Goal: Task Accomplishment & Management: Manage account settings

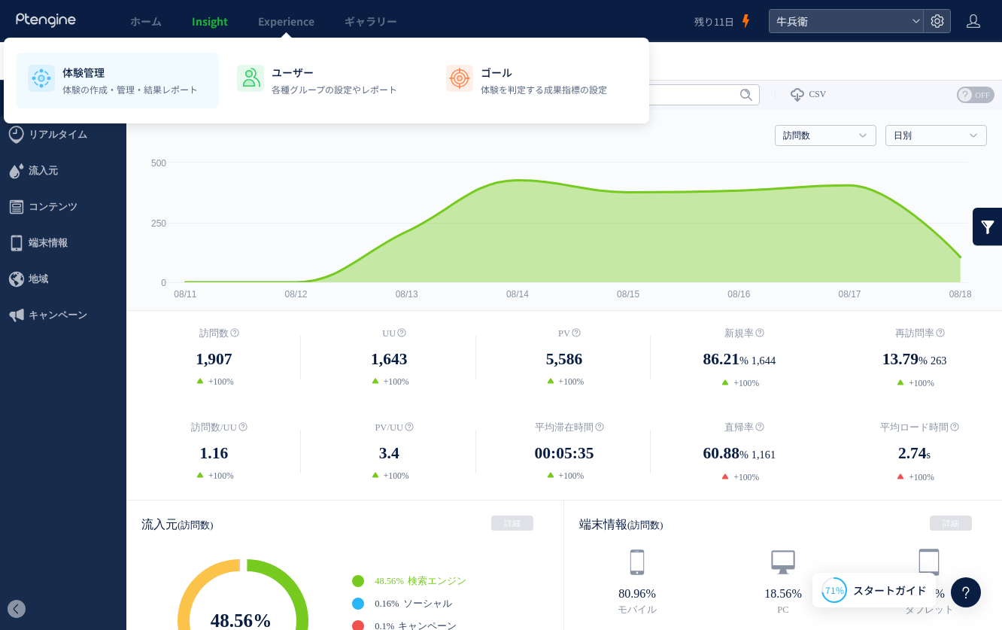
click at [123, 68] on p "体験管理" at bounding box center [129, 72] width 135 height 15
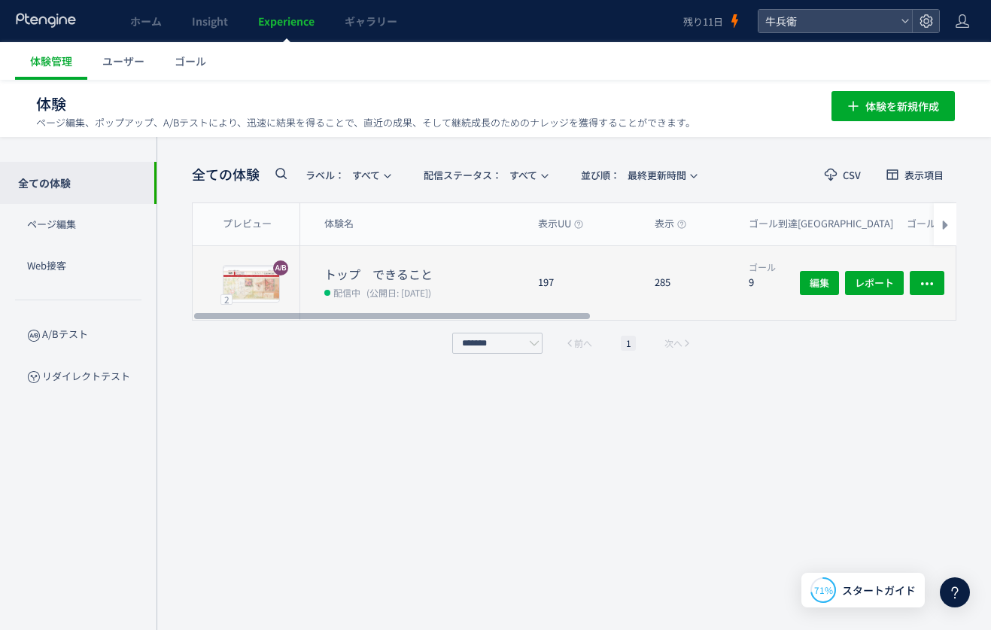
click at [723, 284] on div "285" at bounding box center [689, 283] width 94 height 74
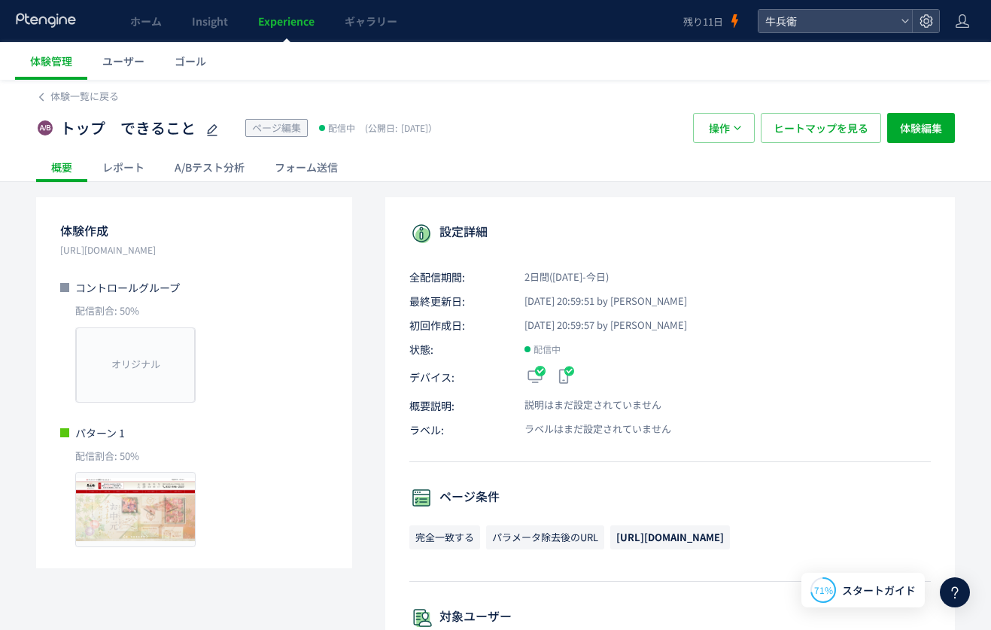
click at [178, 155] on div "A/Bテスト分析" at bounding box center [209, 167] width 100 height 30
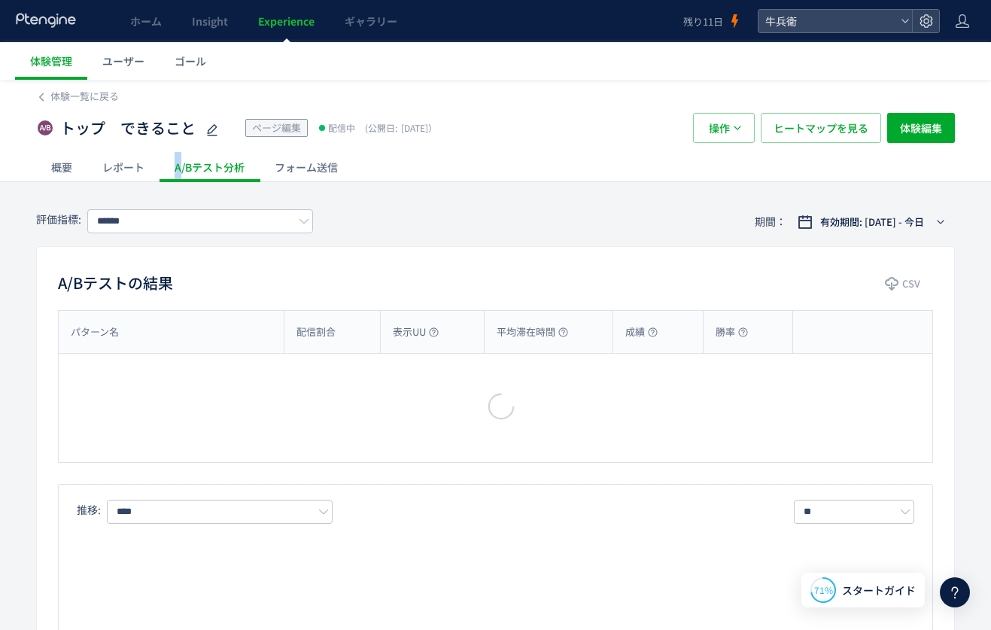
type input "****"
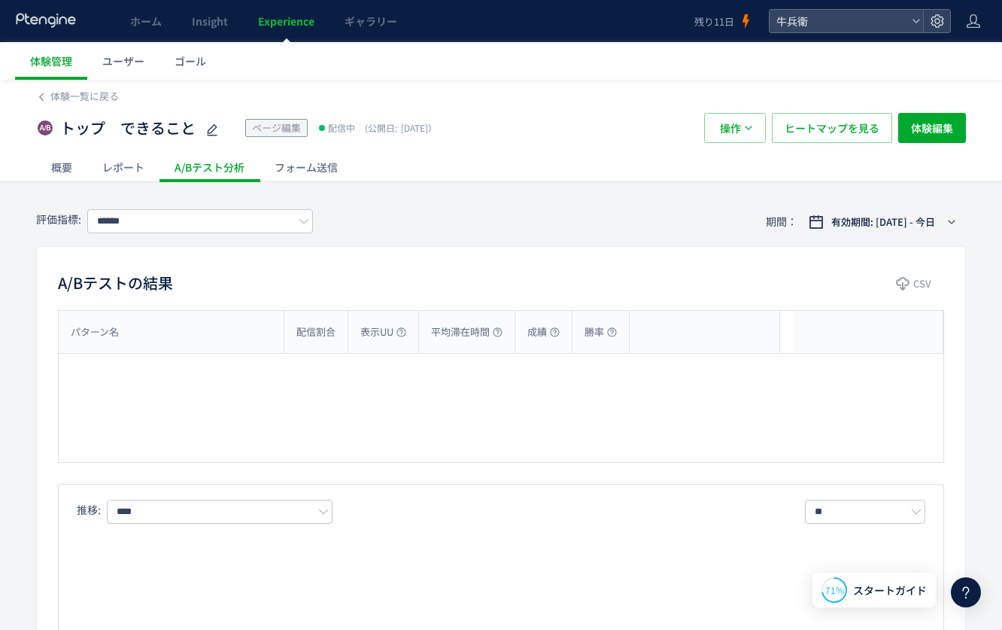
type input "****"
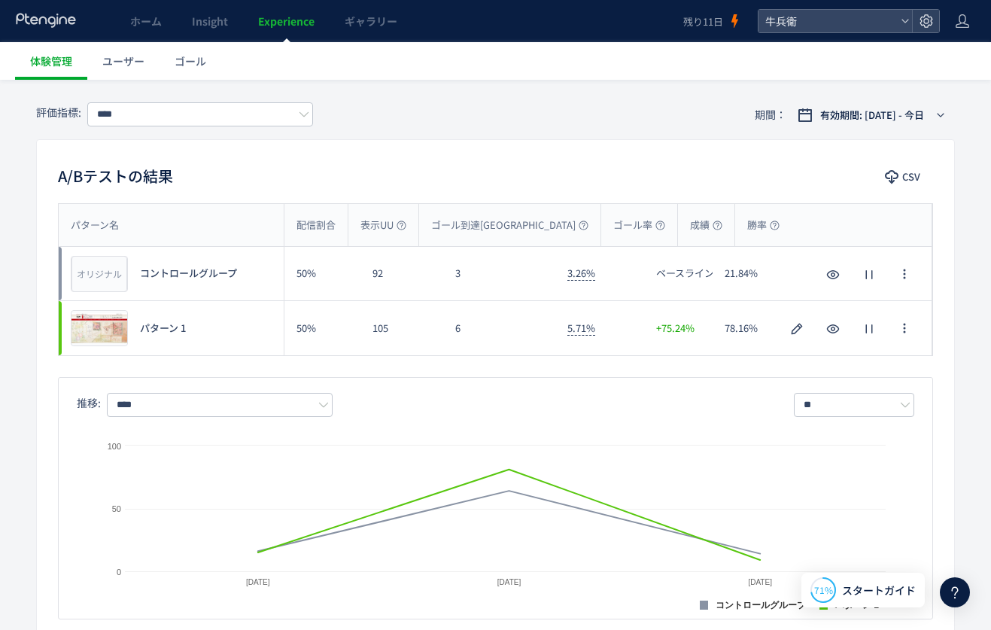
scroll to position [108, 0]
click at [879, 175] on button "CSV" at bounding box center [903, 176] width 59 height 24
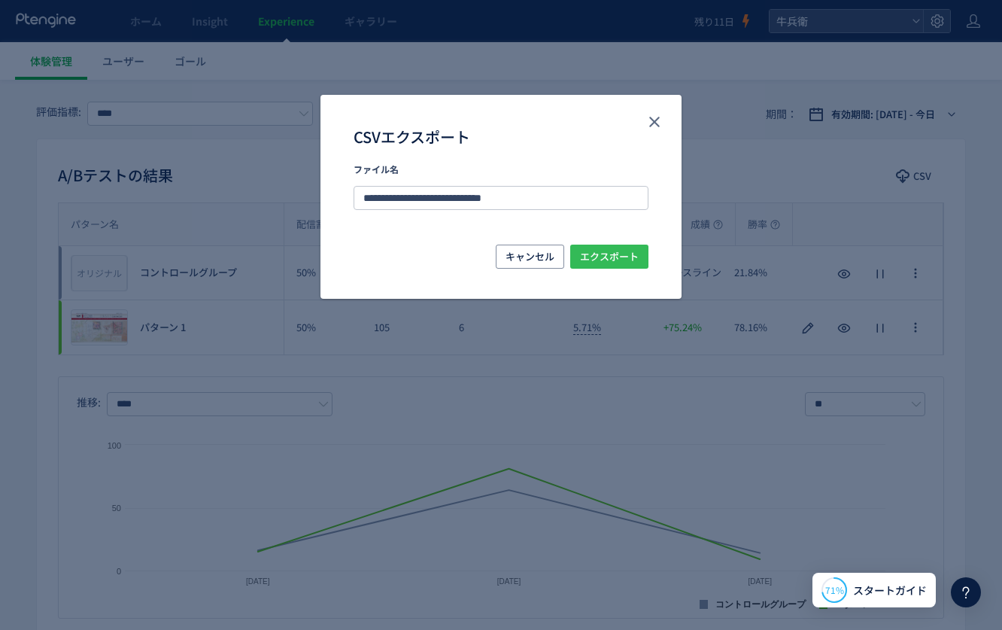
click at [618, 248] on span "エクスポート" at bounding box center [609, 256] width 59 height 24
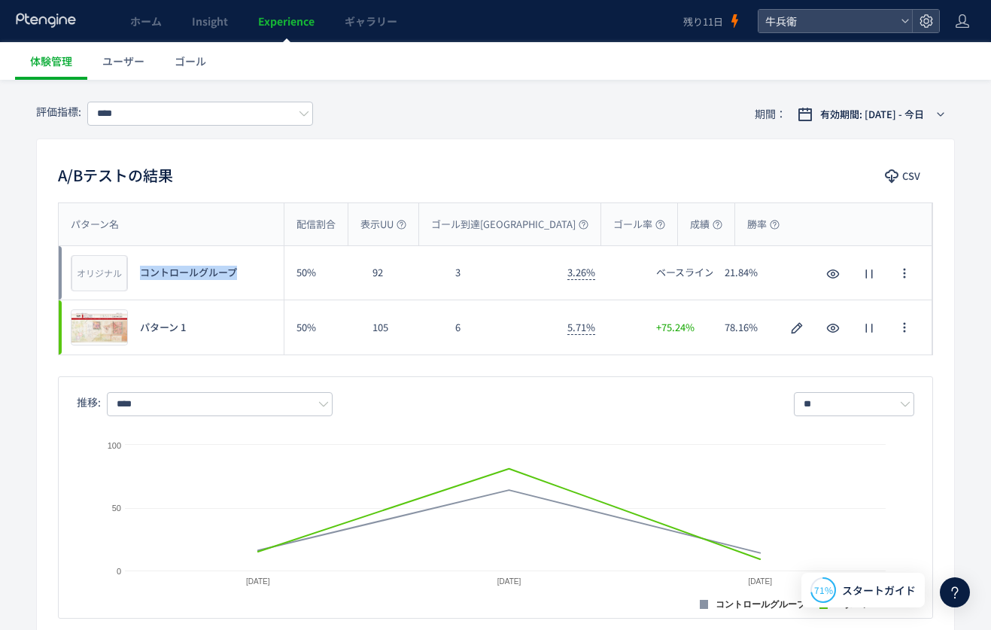
drag, startPoint x: 254, startPoint y: 275, endPoint x: 138, endPoint y: 263, distance: 117.2
click at [138, 263] on div "オリジナル プレビュー コントロールグループ" at bounding box center [171, 272] width 225 height 53
copy span "コントロールグループ"
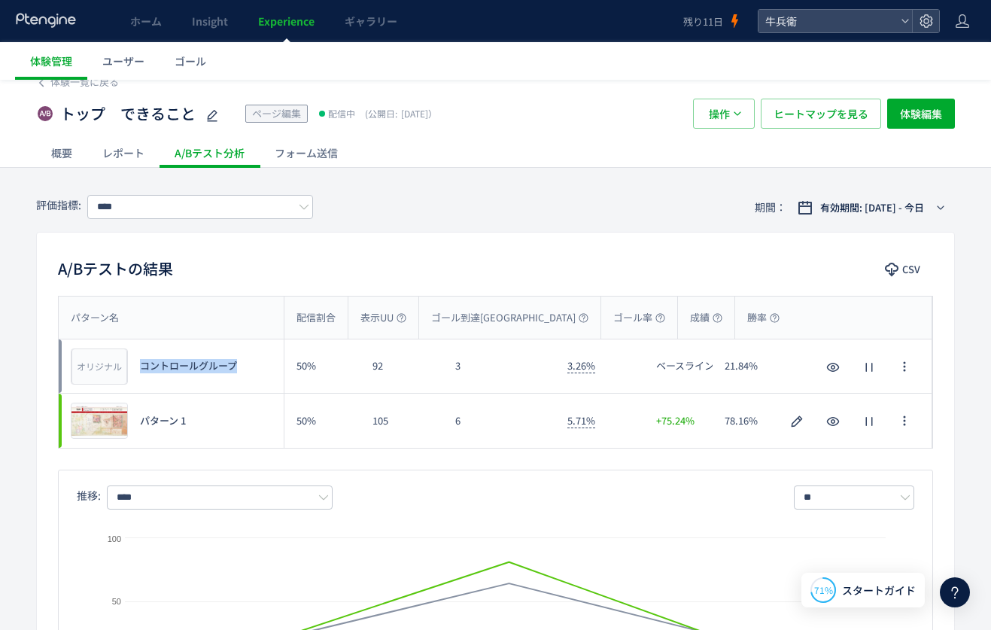
scroll to position [0, 0]
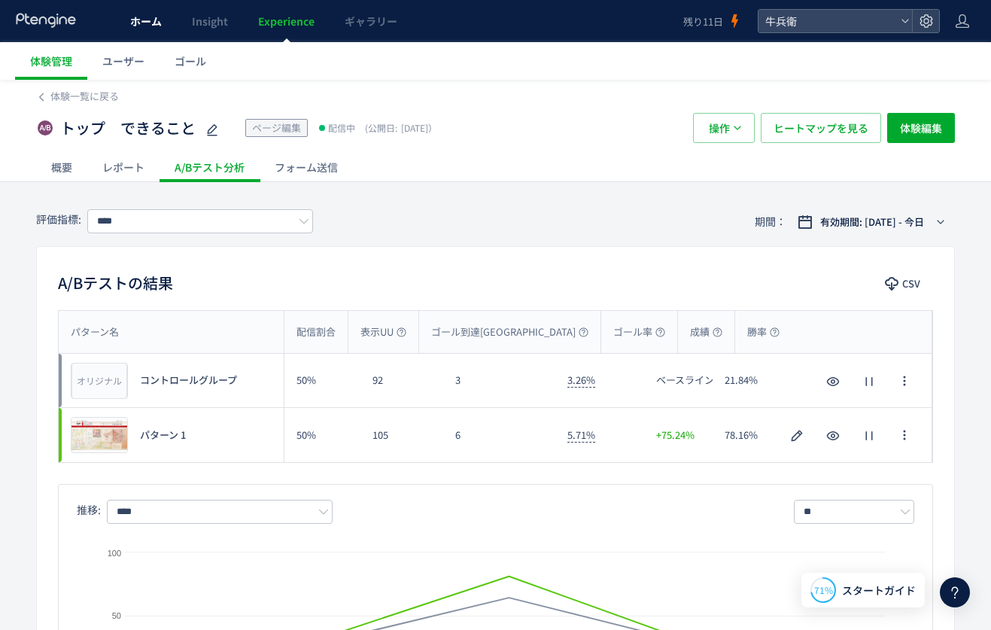
click at [136, 17] on span "ホーム" at bounding box center [146, 21] width 32 height 15
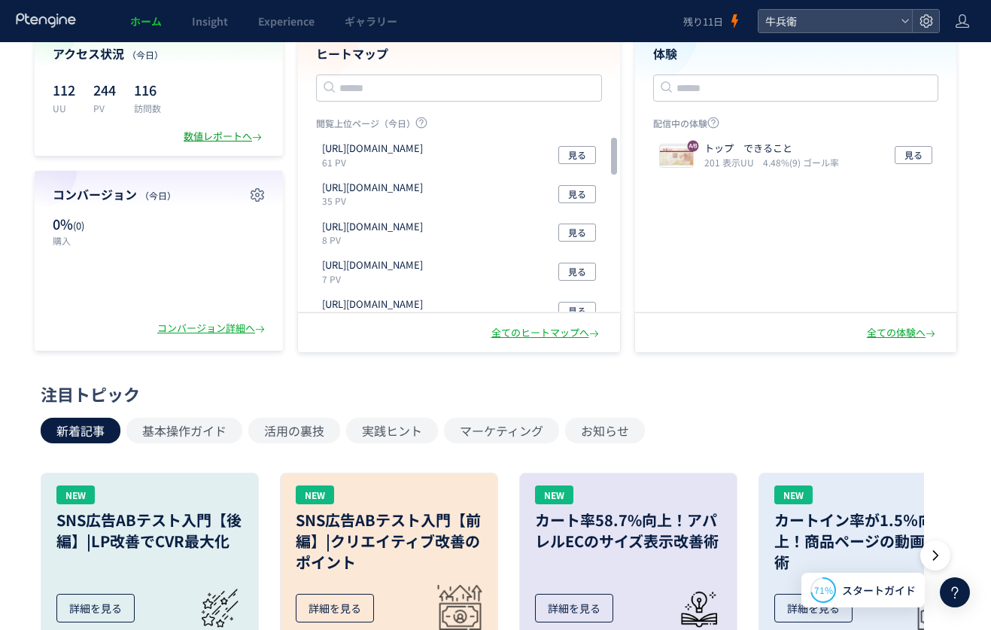
click at [204, 138] on div "数値レポートへ" at bounding box center [224, 136] width 81 height 14
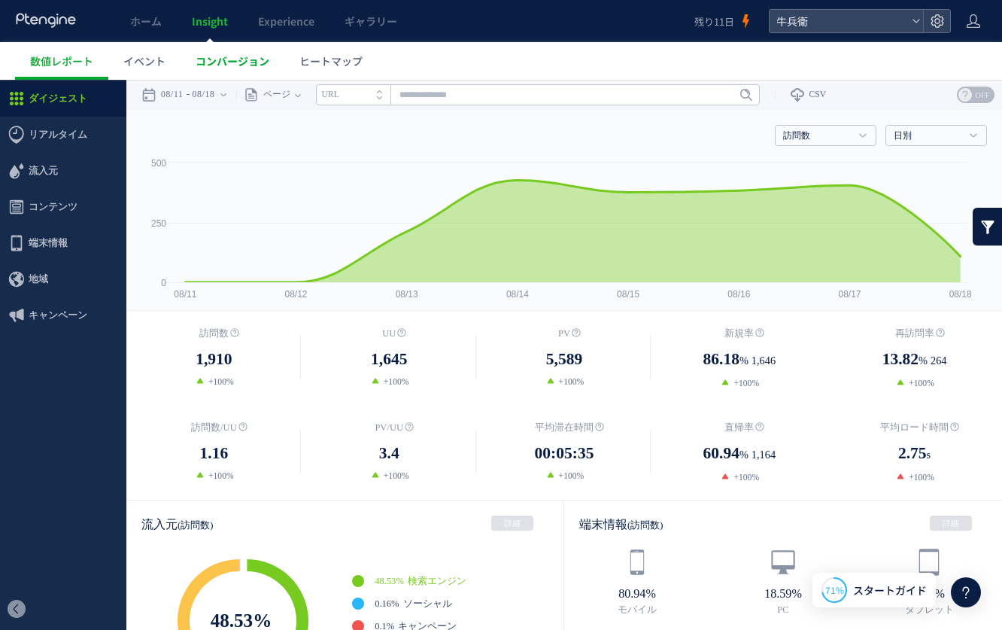
click at [237, 59] on span "コンバージョン" at bounding box center [233, 60] width 74 height 15
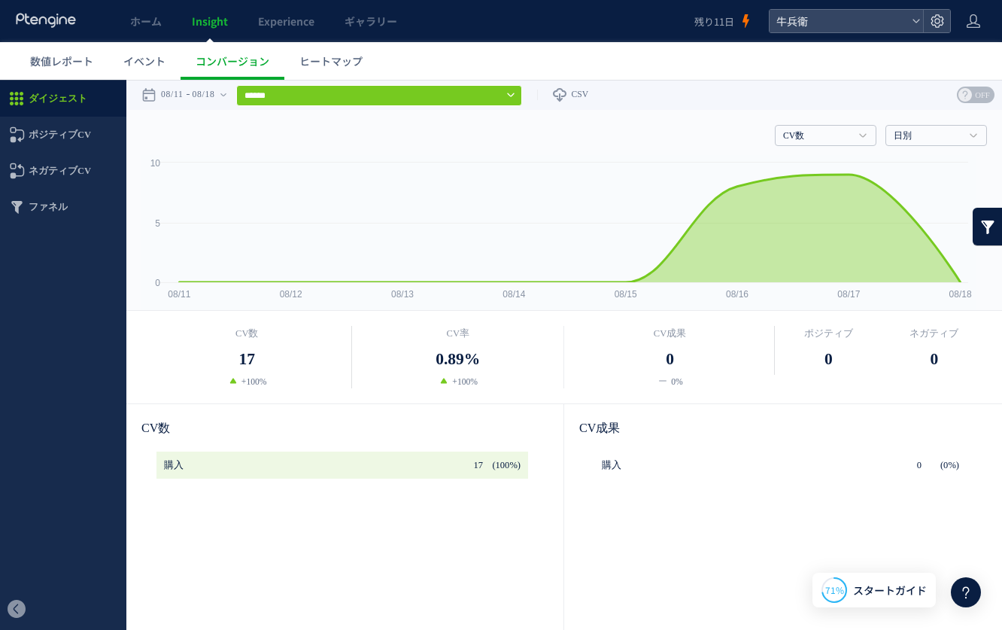
click at [11, 59] on div "数値レポート イベント コンバージョン ヒートマップ" at bounding box center [501, 61] width 1002 height 38
click at [26, 62] on link "数値レポート" at bounding box center [61, 61] width 93 height 38
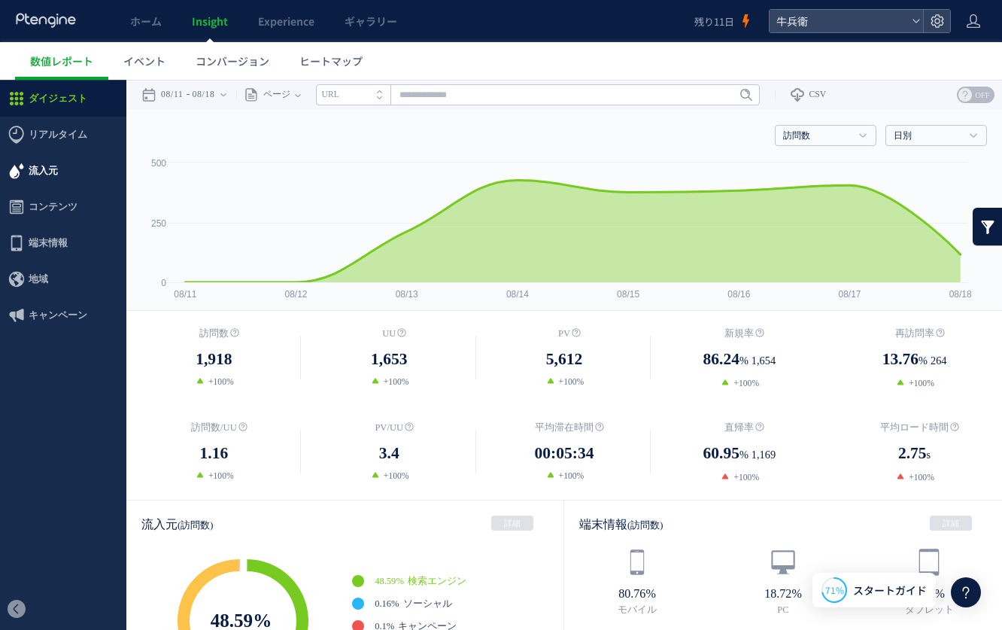
click at [70, 175] on span "流入元" at bounding box center [63, 171] width 126 height 36
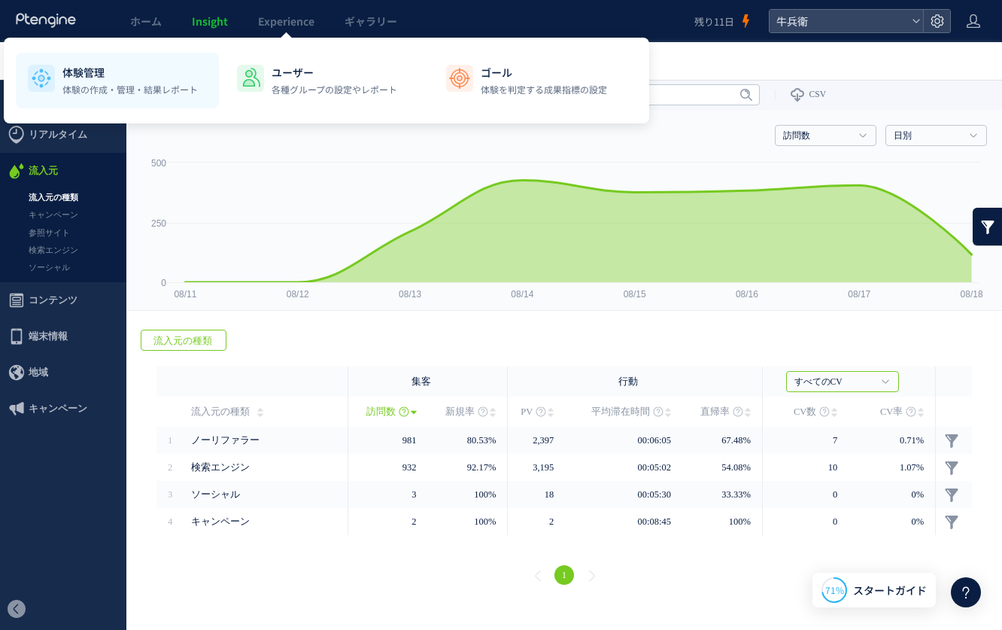
click at [123, 65] on p "体験管理" at bounding box center [129, 72] width 135 height 15
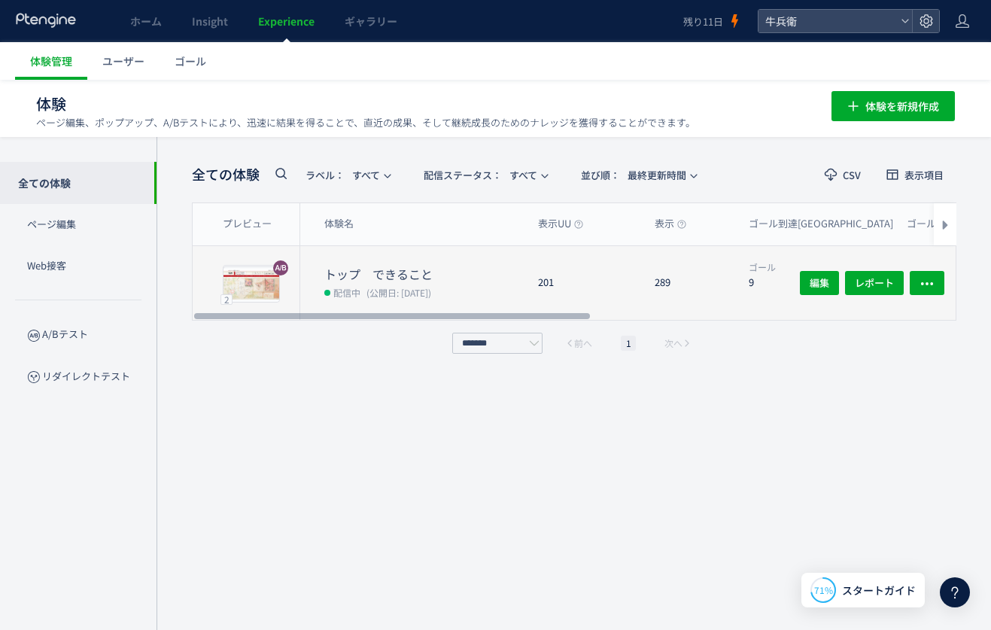
click at [609, 271] on div "201" at bounding box center [584, 283] width 117 height 74
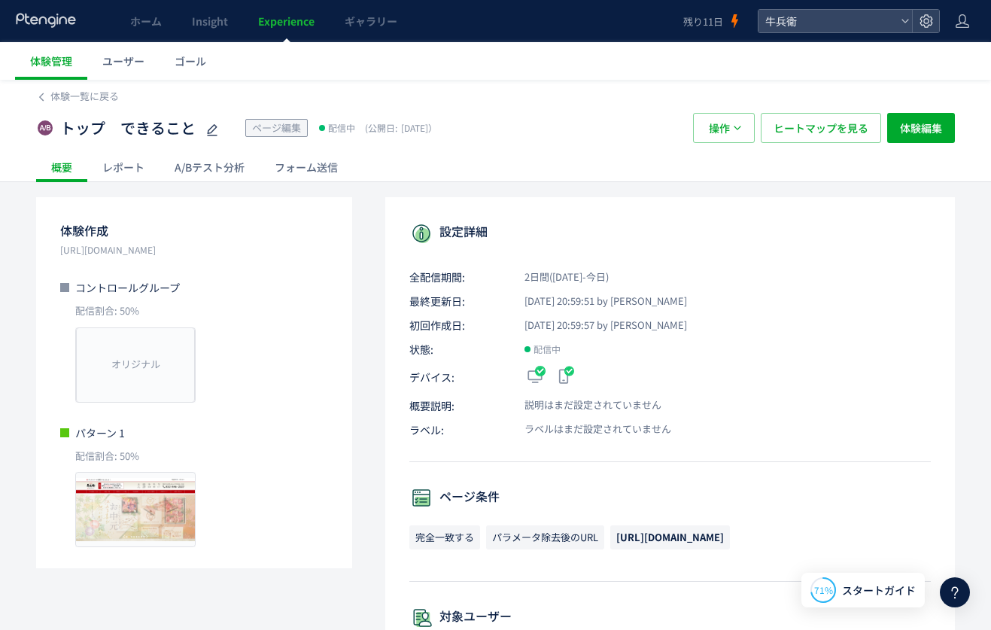
click at [180, 163] on div "A/Bテスト分析" at bounding box center [209, 167] width 100 height 30
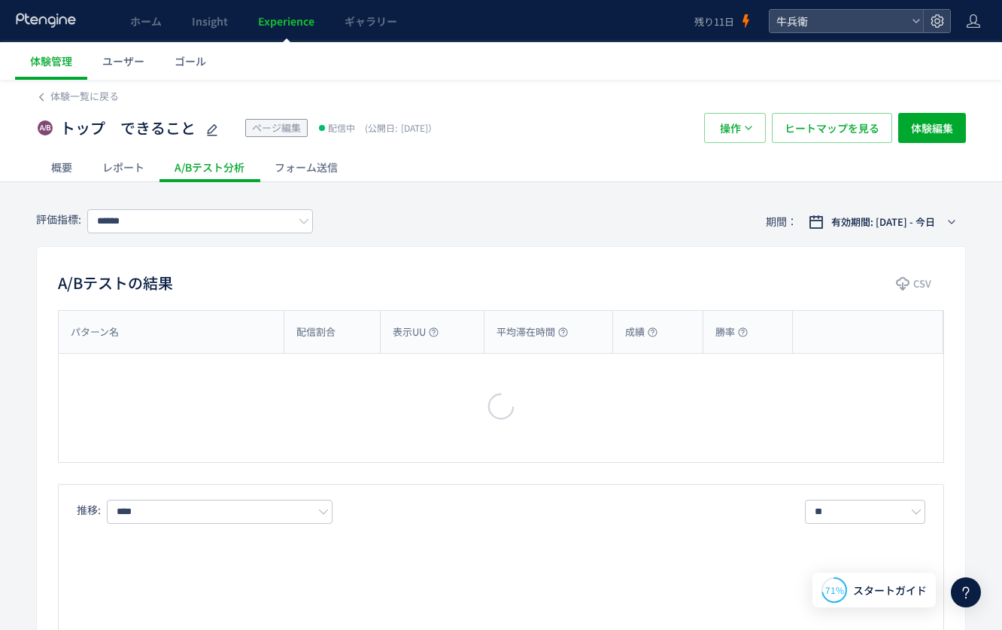
type input "****"
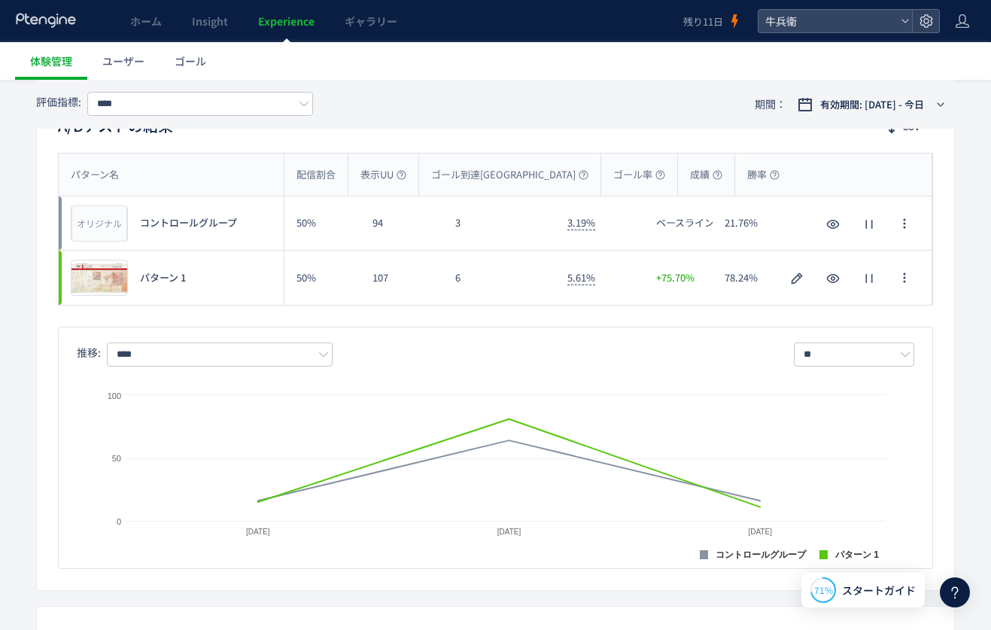
scroll to position [157, 0]
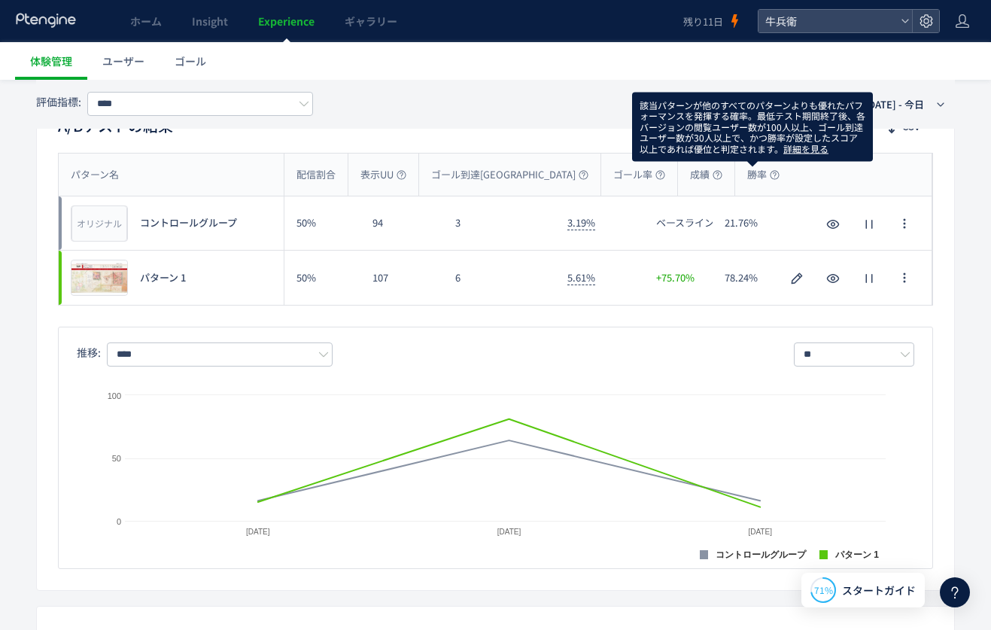
click at [796, 147] on link "詳細を見る" at bounding box center [805, 147] width 45 height 13
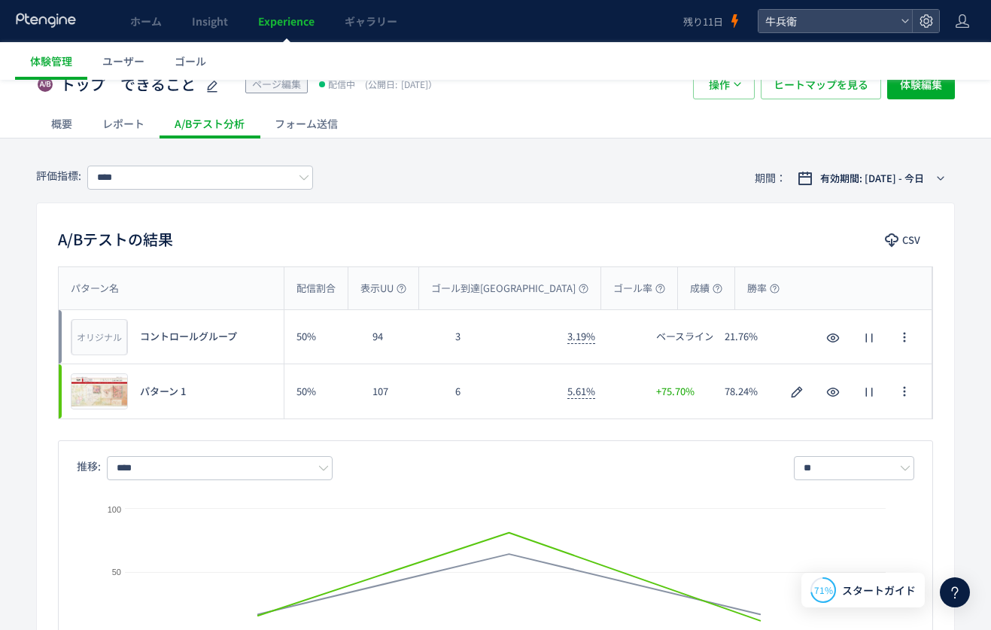
scroll to position [11, 0]
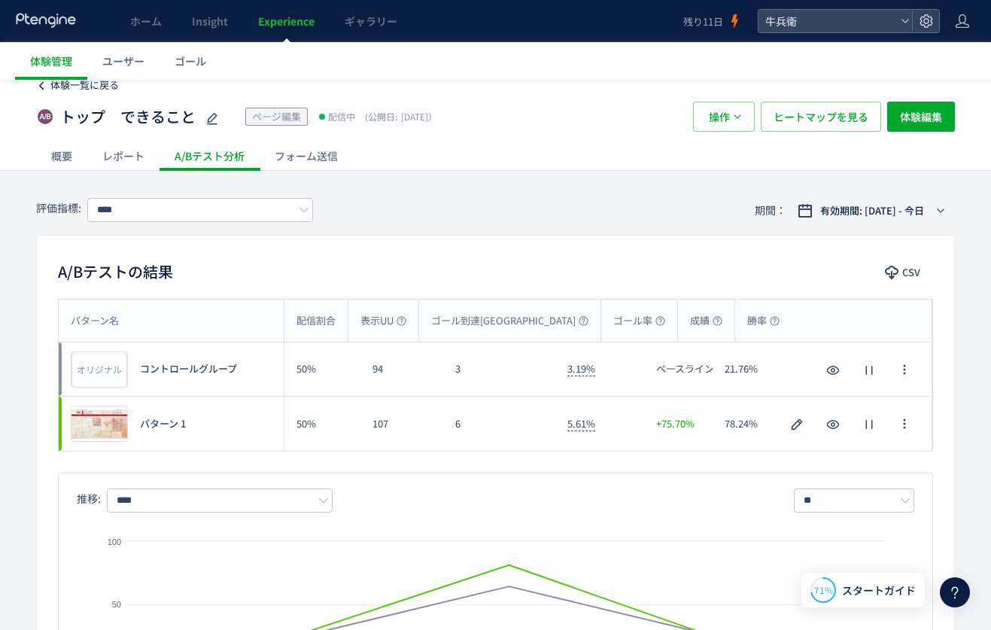
click at [70, 83] on span "体験一覧に戻る" at bounding box center [84, 84] width 68 height 14
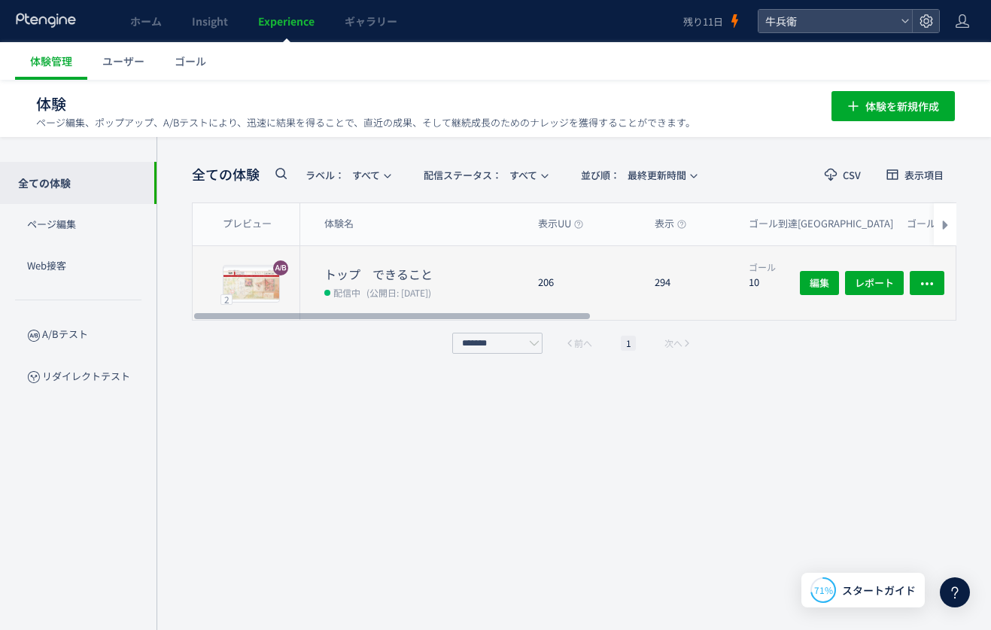
click at [436, 278] on dt "トップ　できること" at bounding box center [425, 274] width 202 height 17
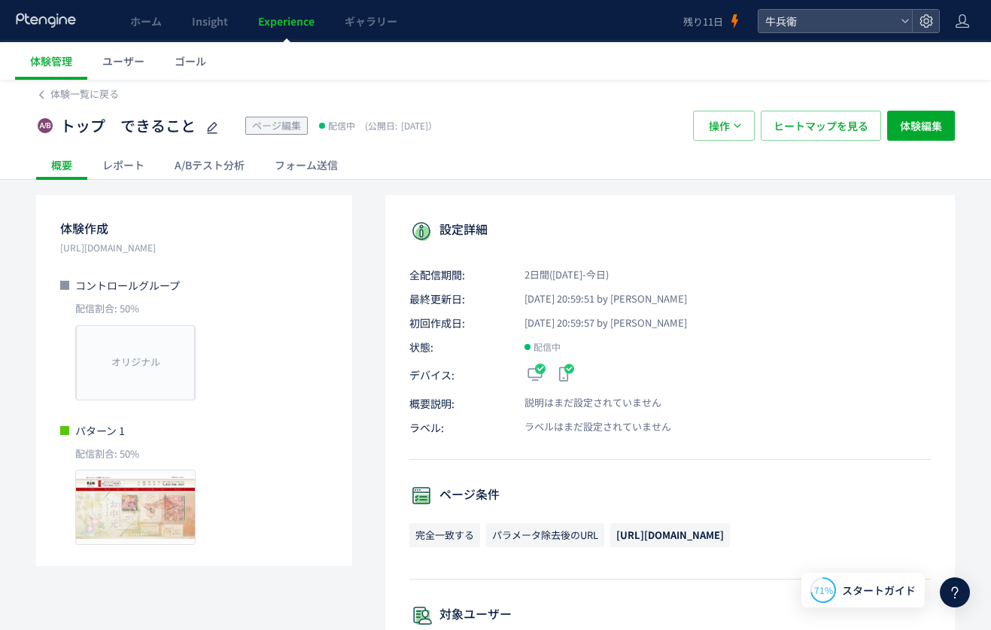
scroll to position [3, 0]
click at [185, 158] on div "A/Bテスト分析" at bounding box center [209, 164] width 100 height 30
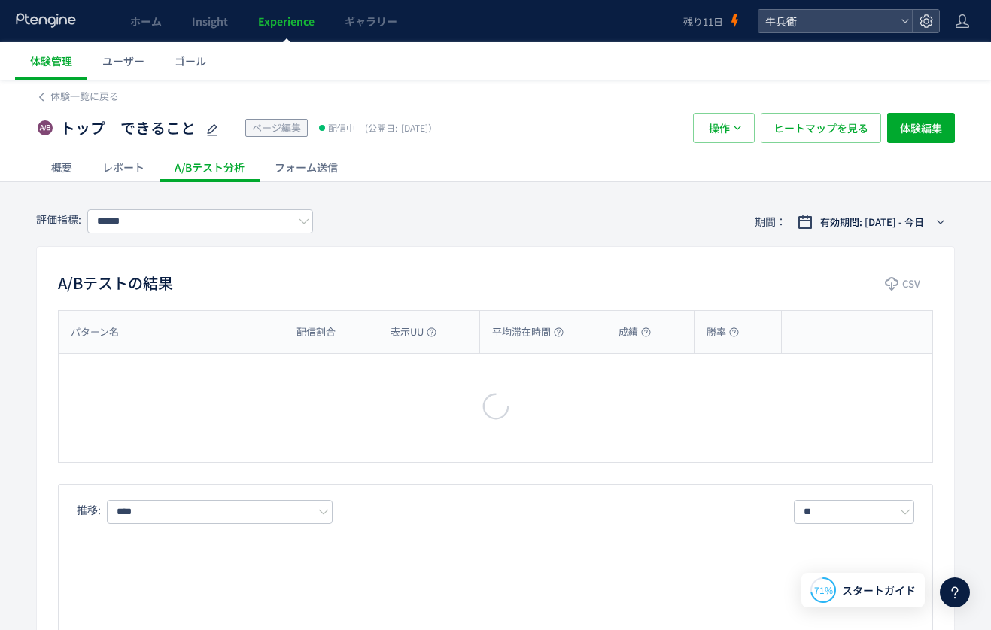
type input "****"
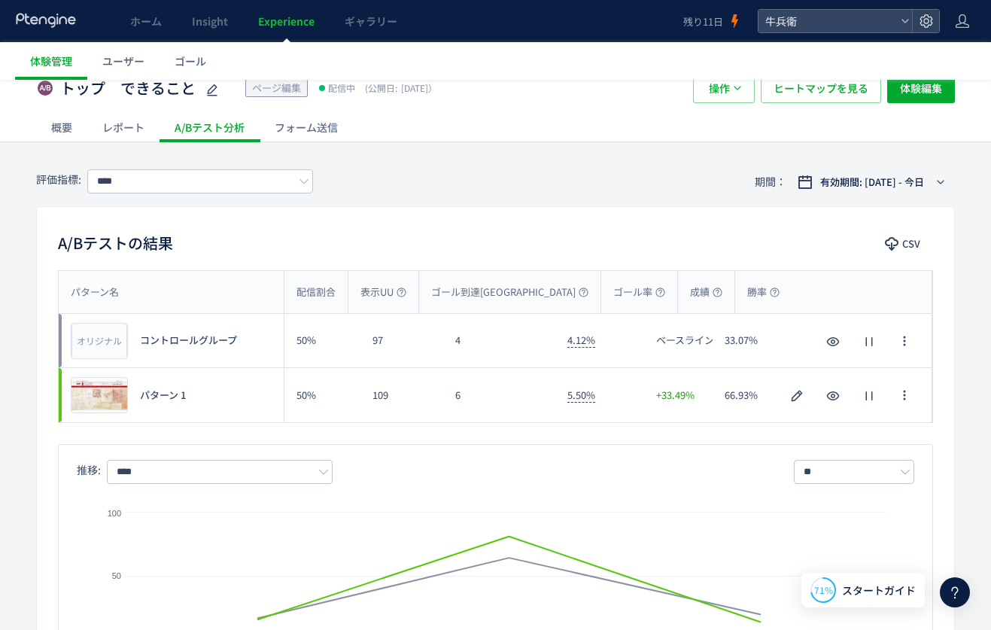
scroll to position [37, 0]
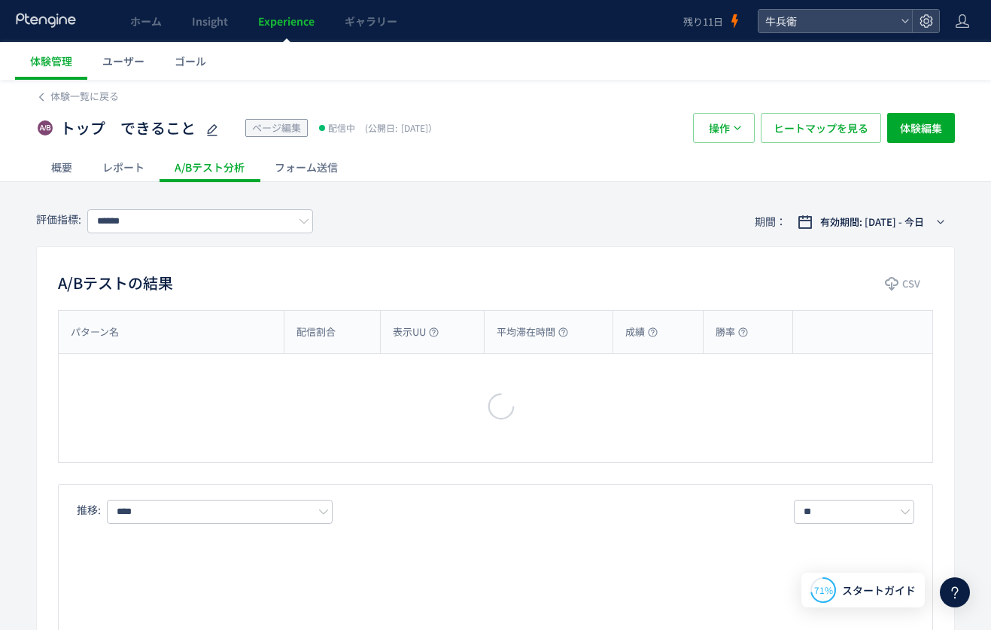
type input "****"
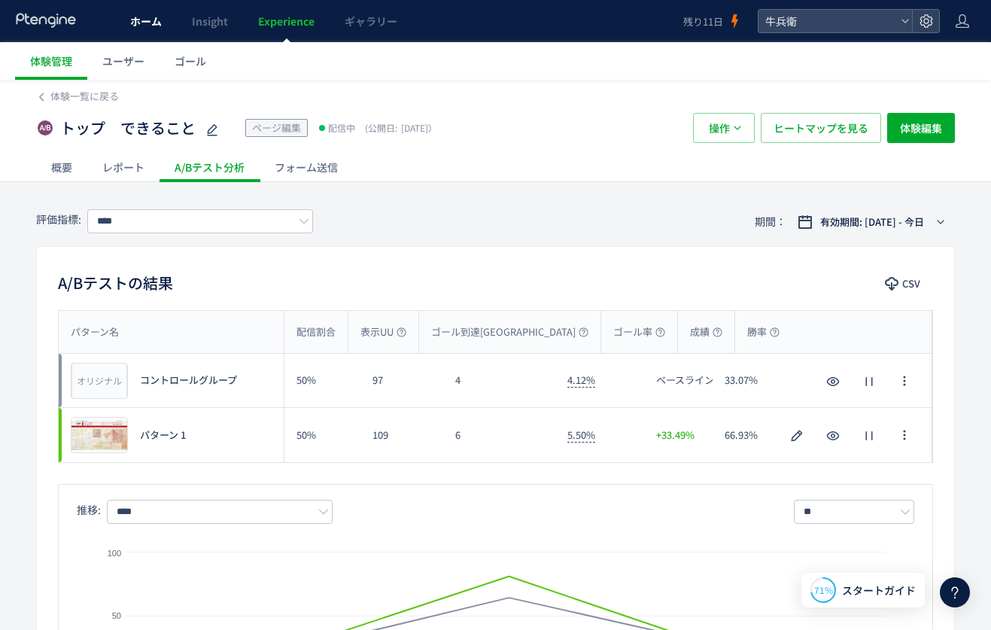
click at [155, 26] on span "ホーム" at bounding box center [146, 21] width 32 height 15
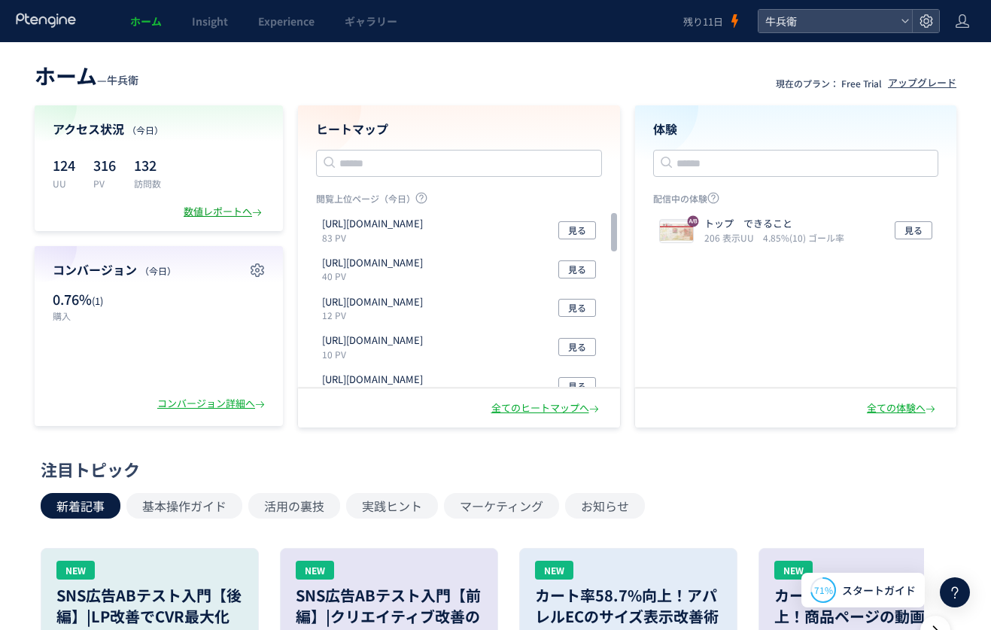
click at [226, 213] on div "数値レポートへ" at bounding box center [224, 212] width 81 height 14
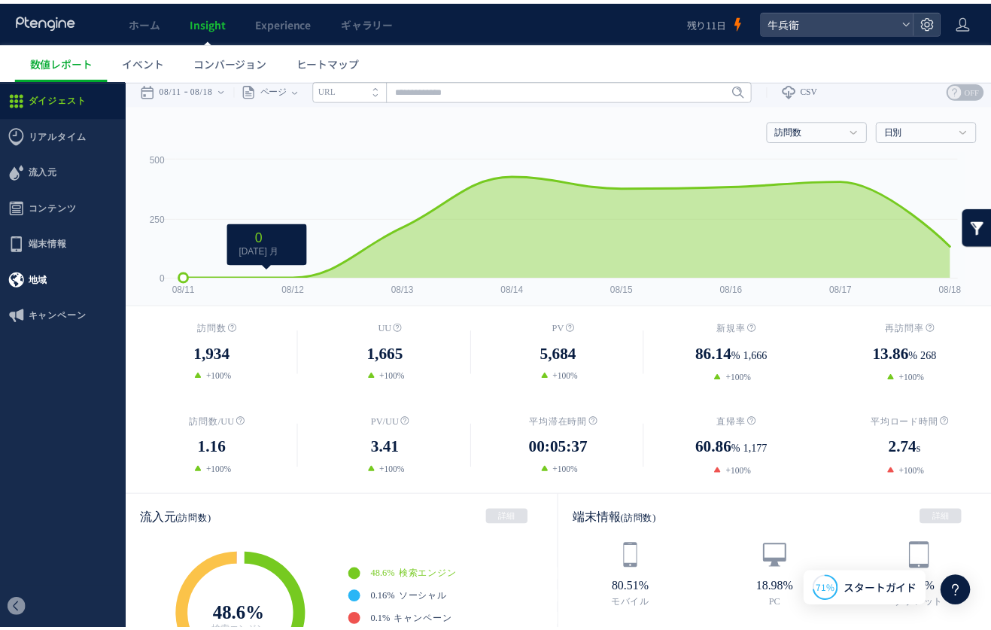
scroll to position [6, 0]
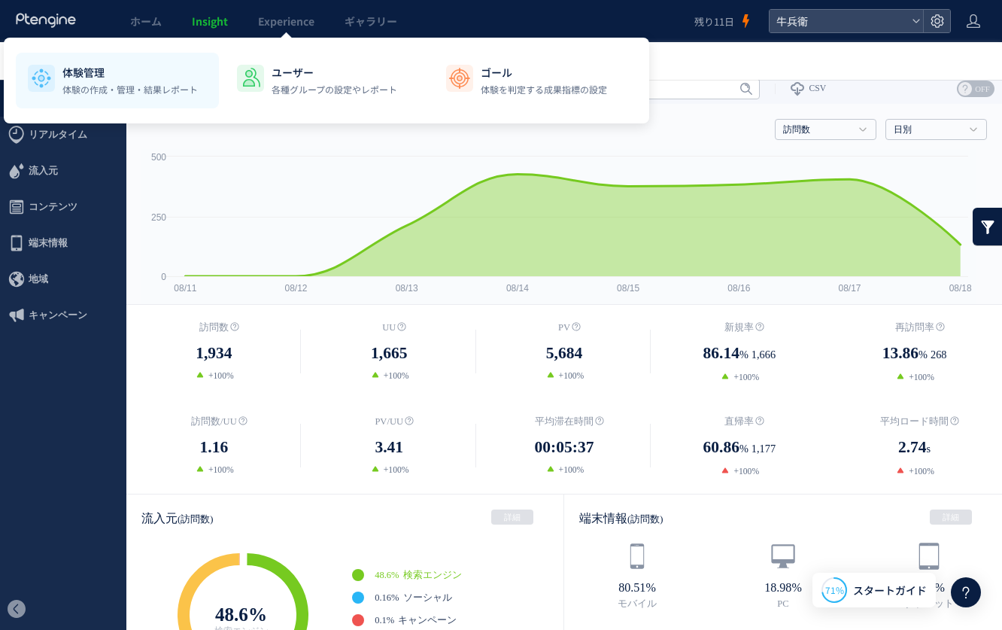
click at [103, 82] on div "体験管理 体験の作成・管理・結果レポート" at bounding box center [129, 81] width 135 height 32
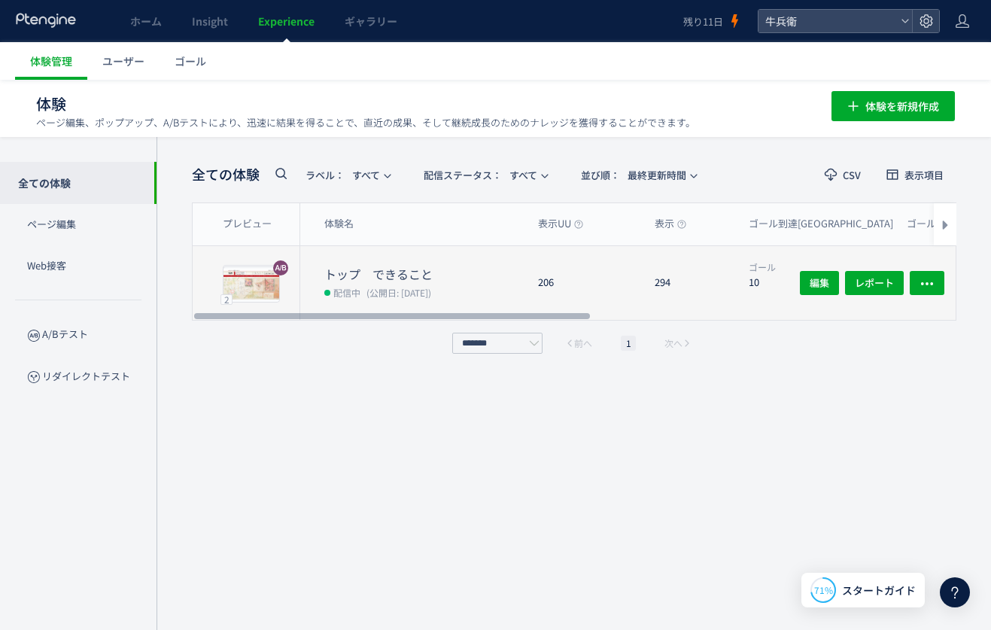
click at [439, 271] on dt "トップ　できること" at bounding box center [425, 274] width 202 height 17
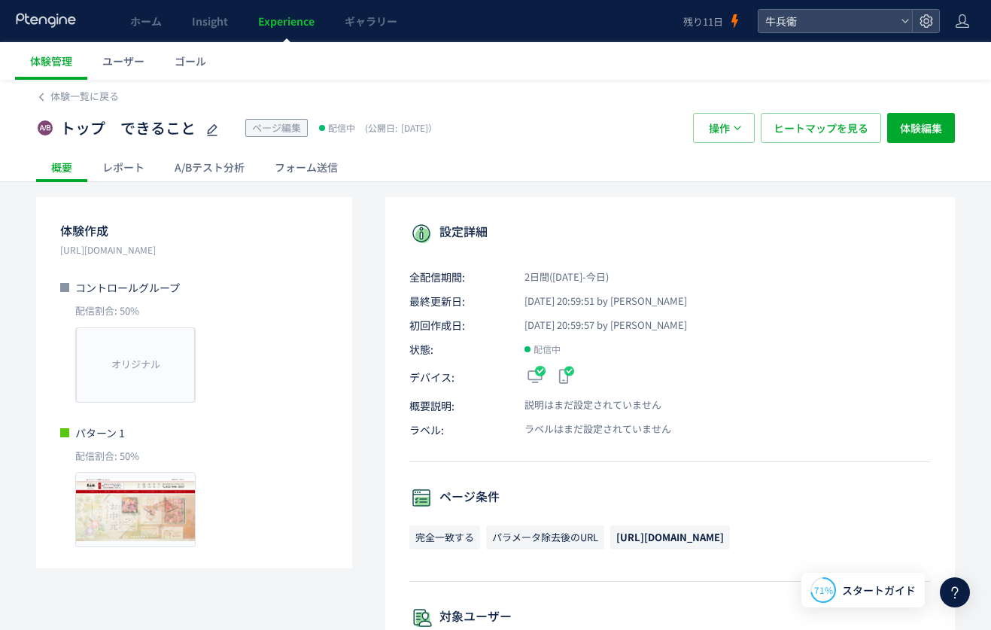
click at [187, 167] on div "A/Bテスト分析" at bounding box center [209, 167] width 100 height 30
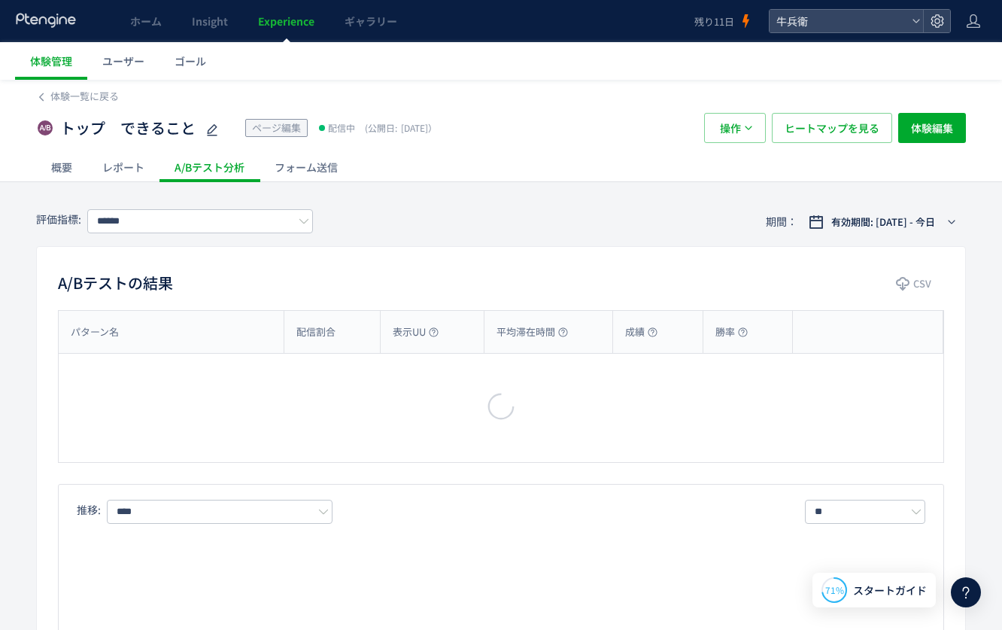
type input "****"
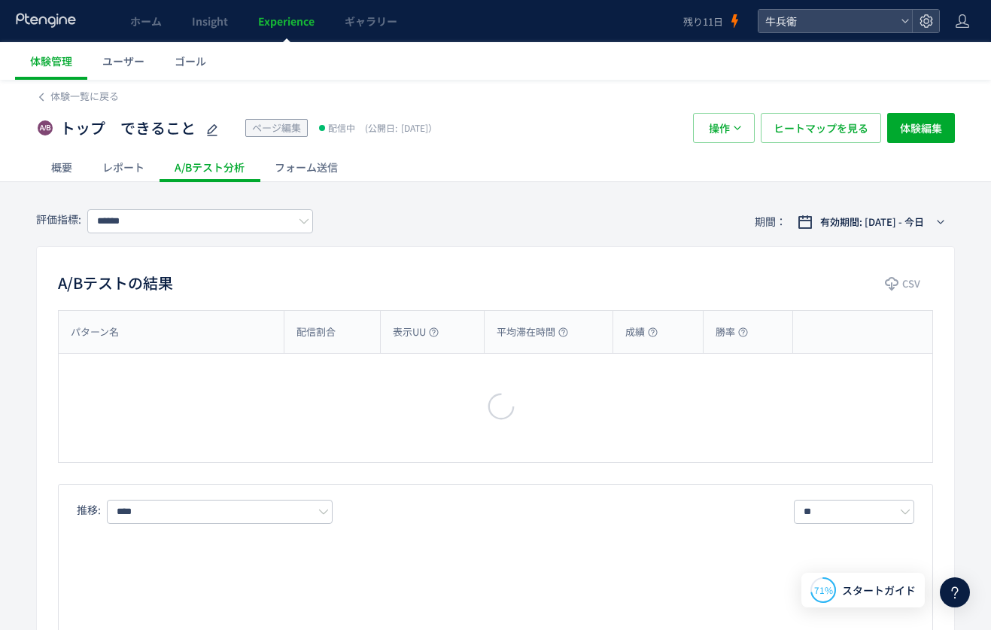
type input "****"
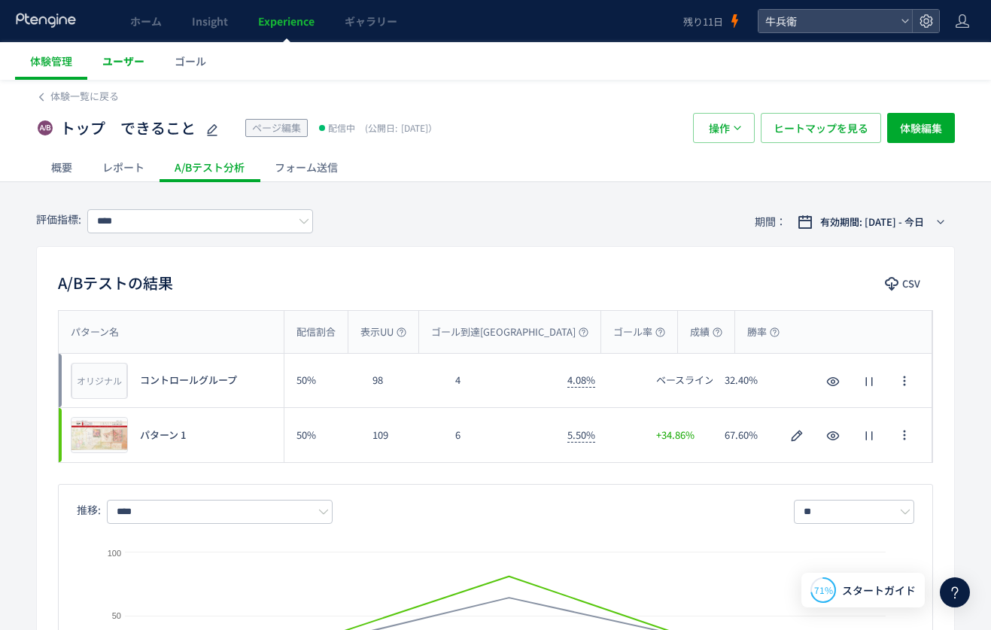
click at [134, 51] on link "ユーザー" at bounding box center [123, 61] width 72 height 38
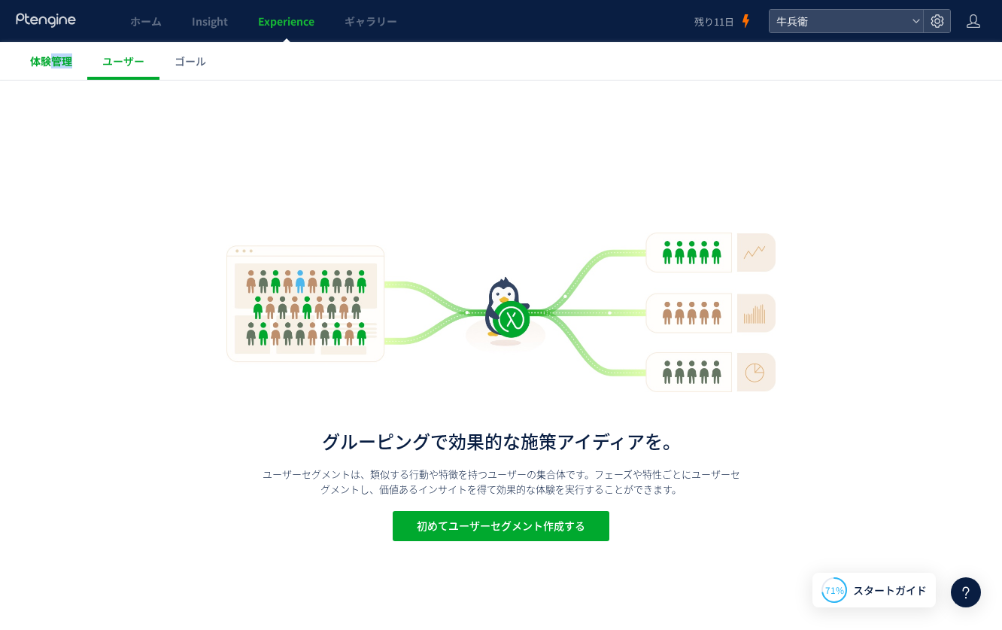
click at [46, 55] on span "体験管理" at bounding box center [51, 60] width 42 height 15
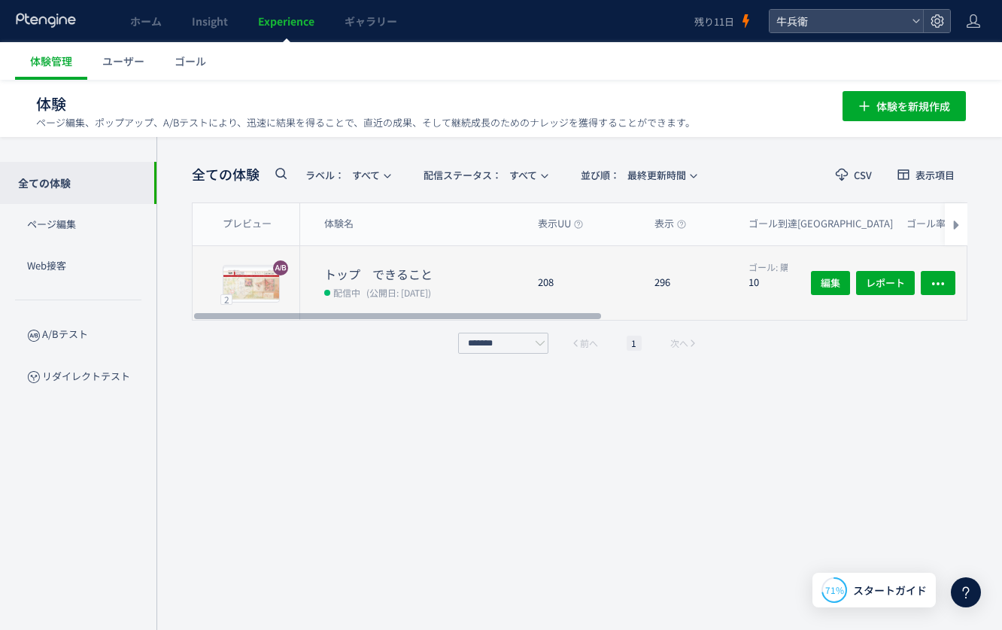
click at [451, 266] on dt "トップ　できること" at bounding box center [425, 274] width 202 height 17
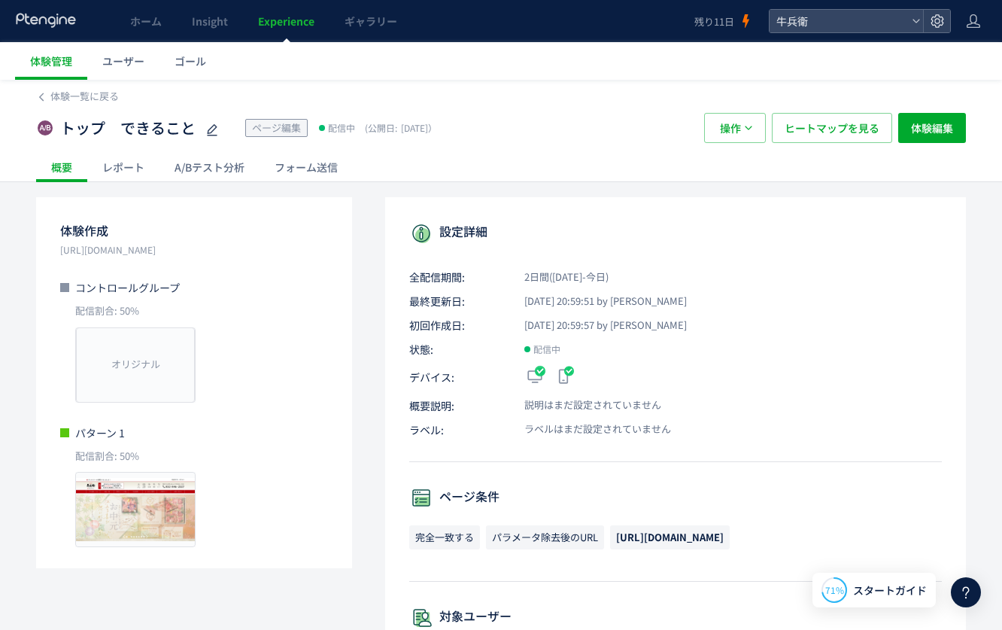
click at [184, 164] on div "A/Bテスト分析" at bounding box center [209, 167] width 100 height 30
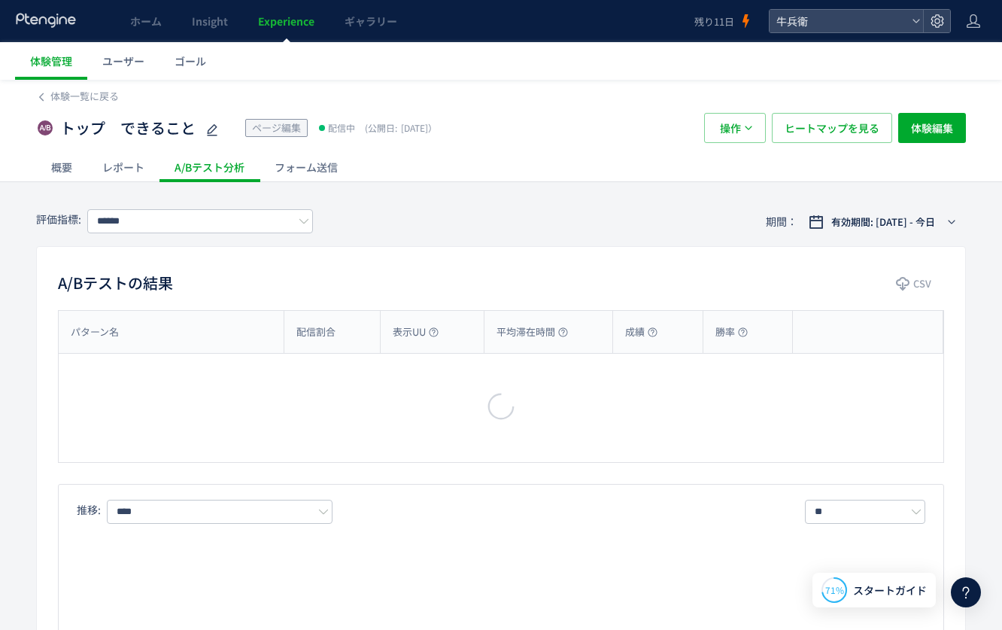
type input "****"
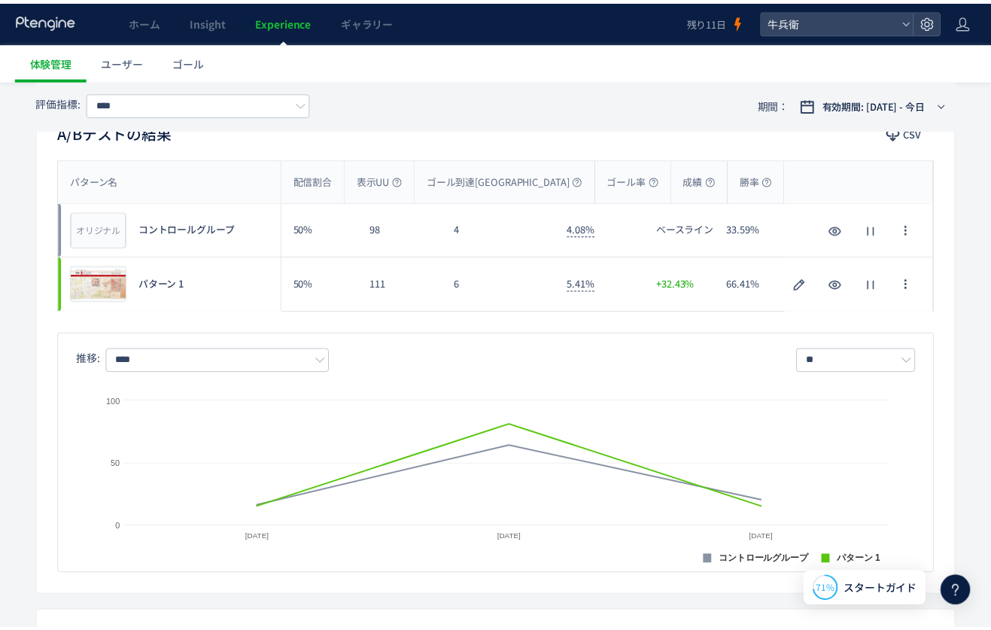
scroll to position [150, 0]
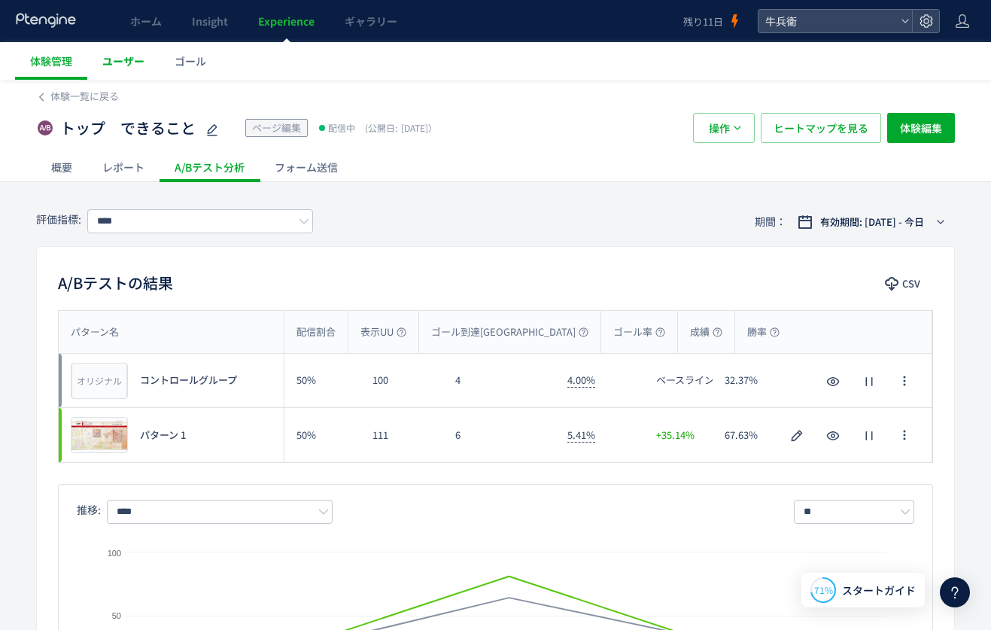
click at [137, 67] on span "ユーザー" at bounding box center [123, 60] width 42 height 15
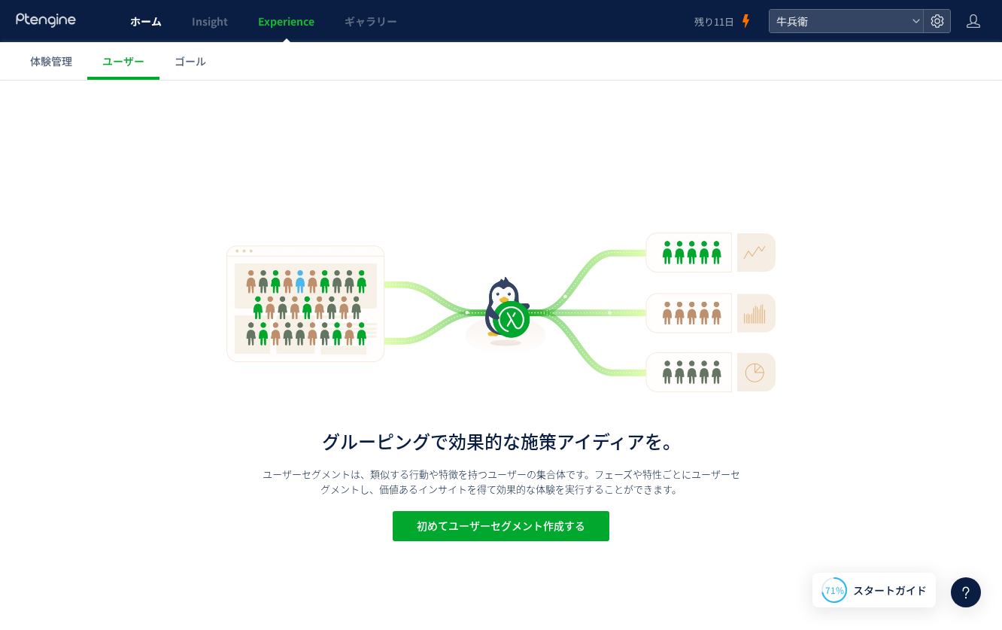
click at [145, 33] on link "ホーム" at bounding box center [146, 21] width 62 height 42
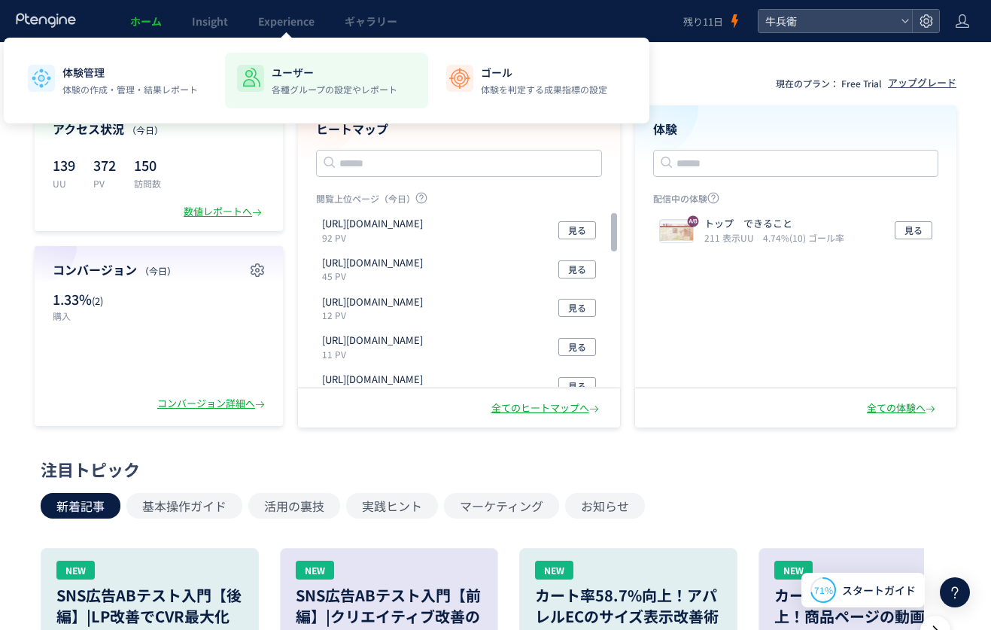
click at [434, 96] on li "ユーザー 各種グループの設定やレポート" at bounding box center [535, 81] width 203 height 56
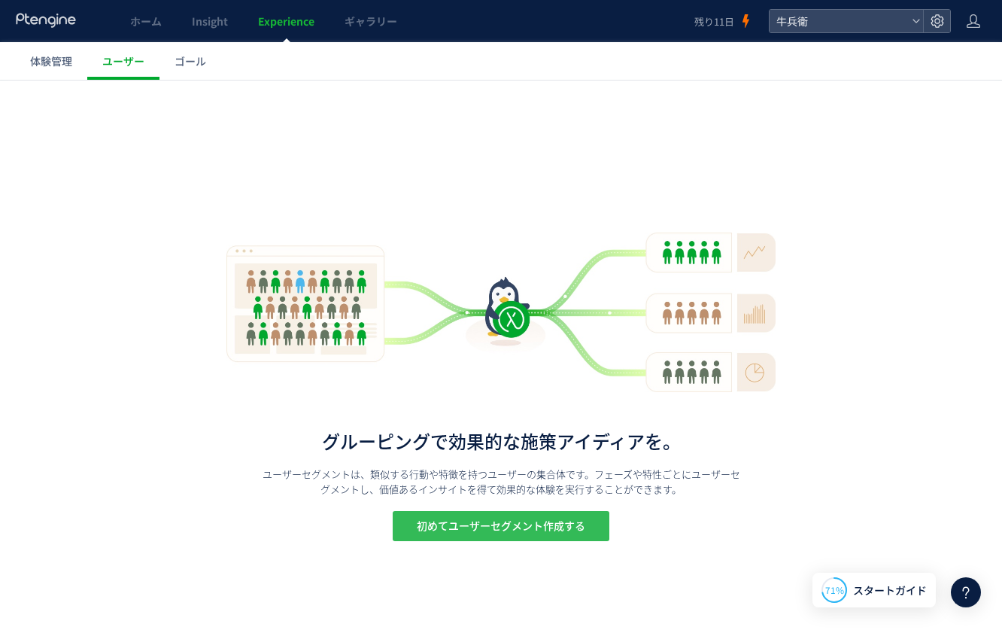
click at [530, 520] on span "初めてユーザーセグメント作成する" at bounding box center [501, 526] width 168 height 30
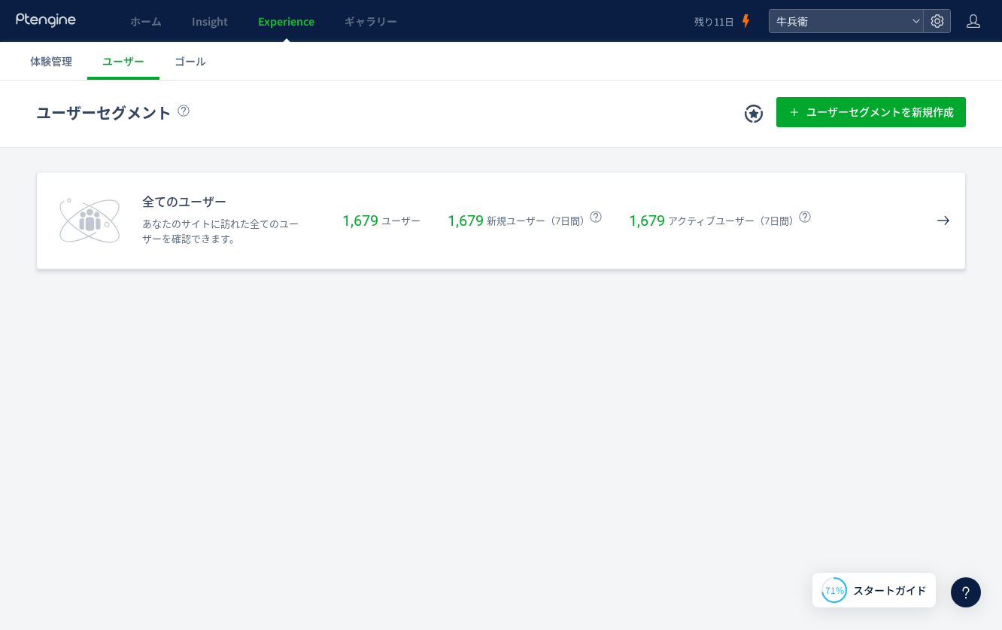
click at [593, 195] on div "全てのユーザー あなたのサイトに訪れた全てのユーザーを確認できます。 1,679 ユーザー 1,679 新規ユーザー（7日間） 1,679 アクティブユーザー…" at bounding box center [501, 220] width 930 height 98
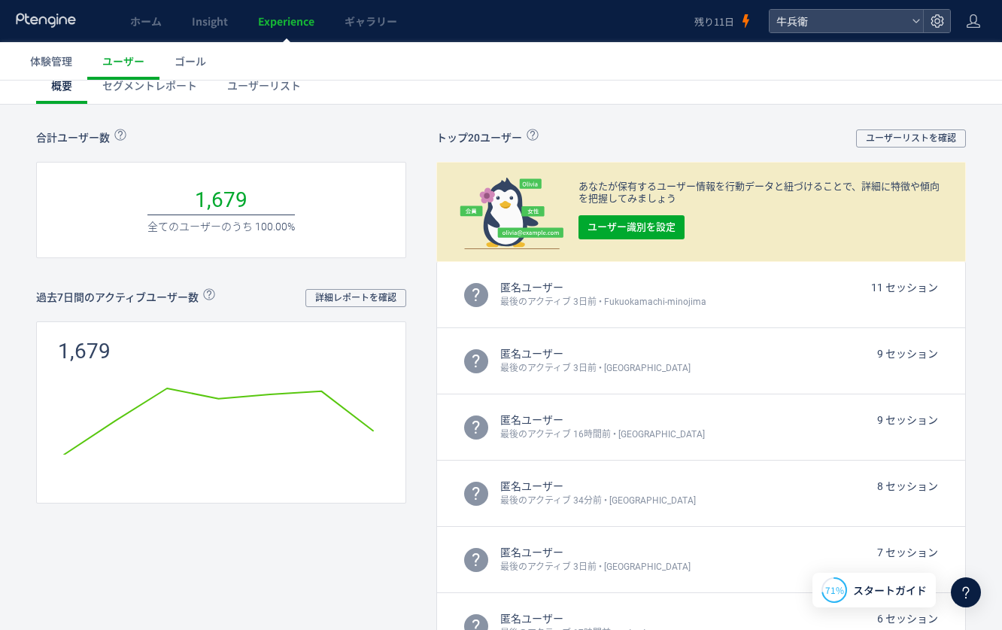
scroll to position [120, 0]
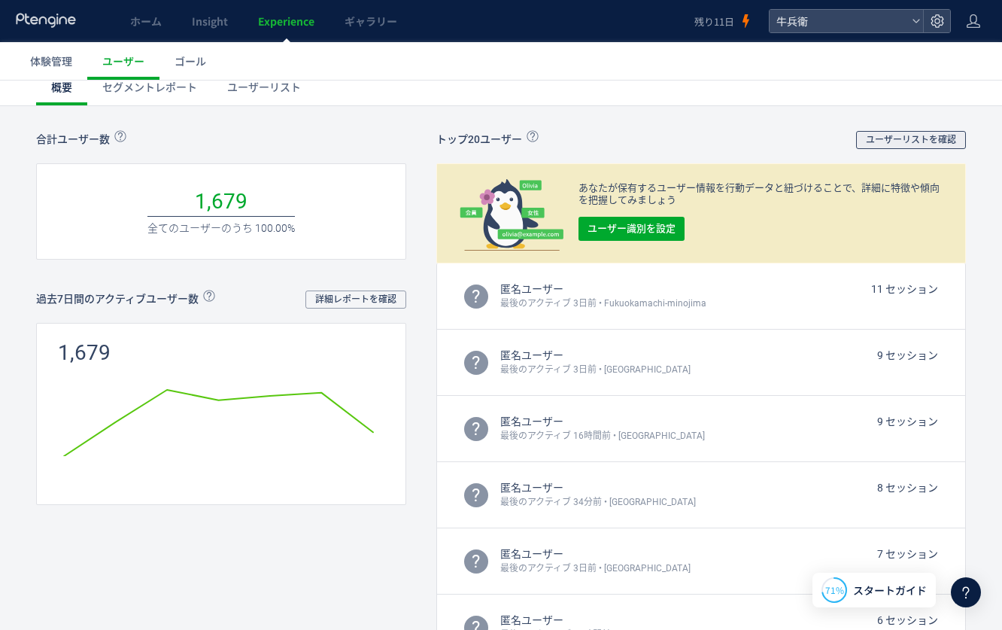
click at [925, 139] on span "ユーザーリストを確認" at bounding box center [911, 140] width 90 height 18
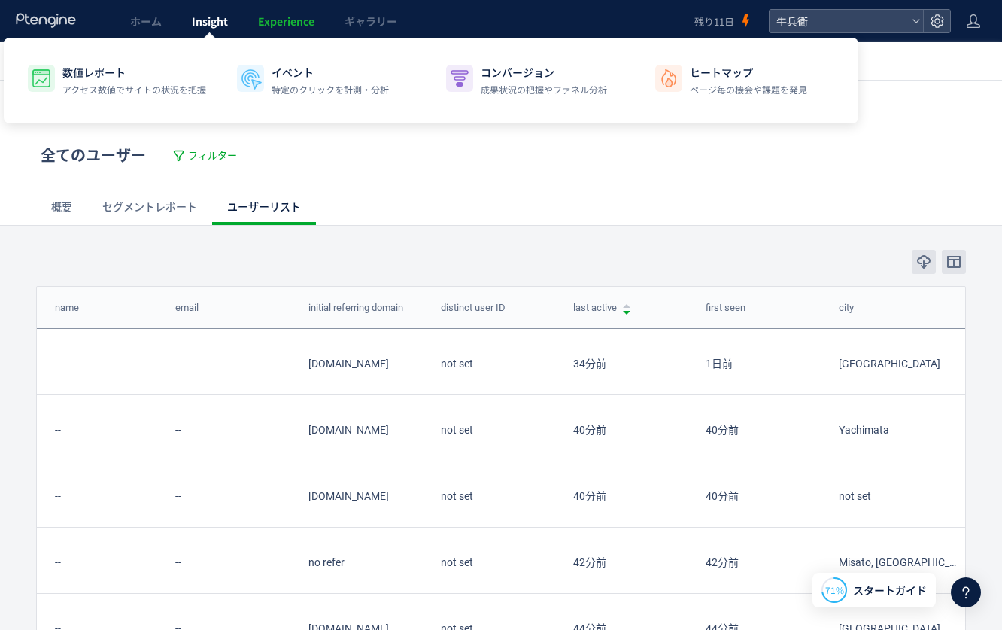
click at [207, 30] on link "Insight" at bounding box center [210, 21] width 66 height 42
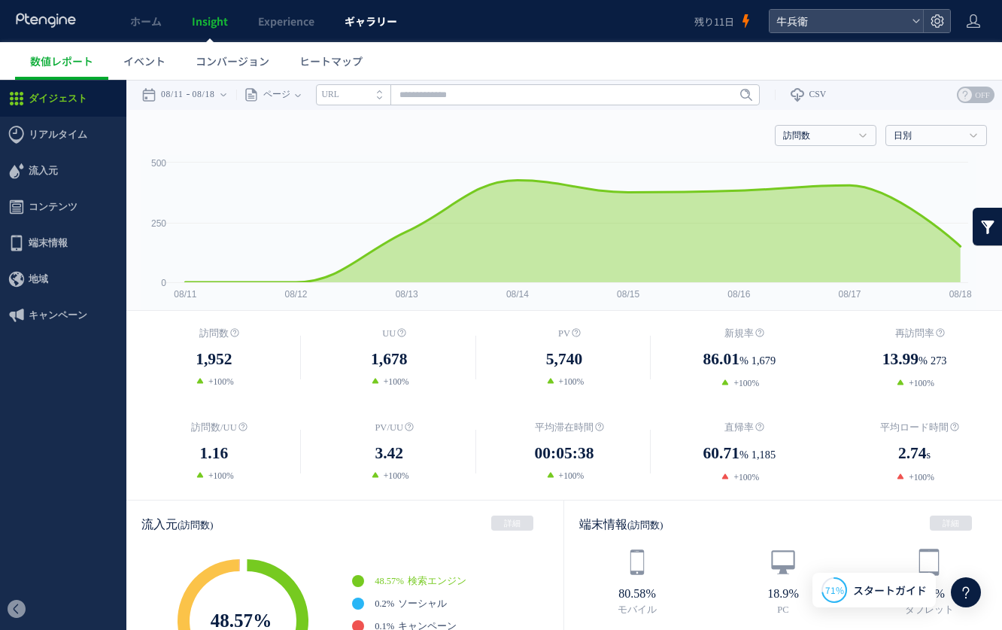
click at [361, 12] on link "ギャラリー" at bounding box center [370, 21] width 83 height 42
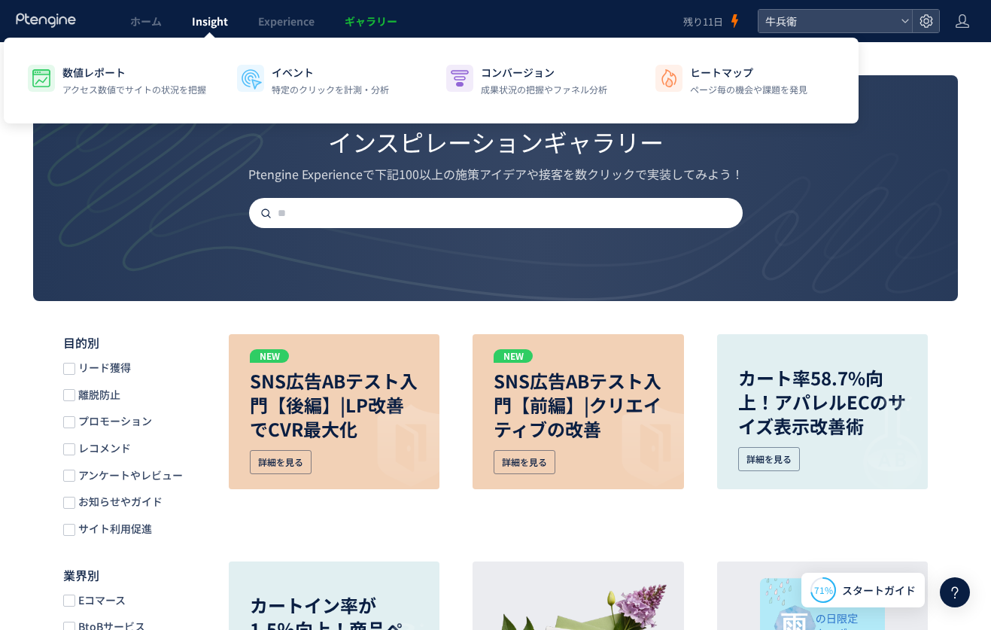
click at [226, 29] on link "Insight" at bounding box center [210, 21] width 66 height 42
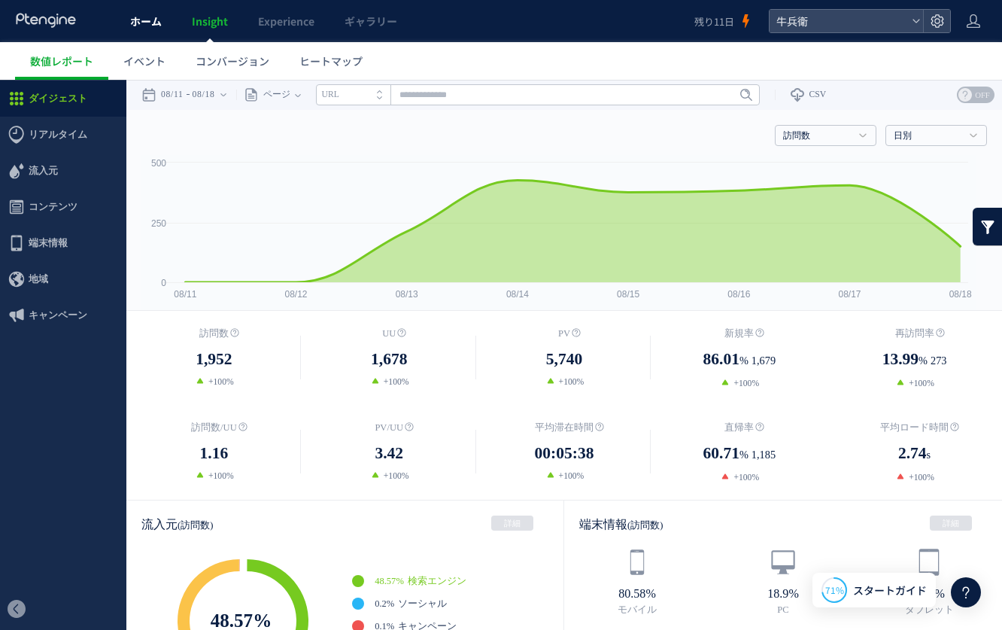
click at [141, 29] on link "ホーム" at bounding box center [146, 21] width 62 height 42
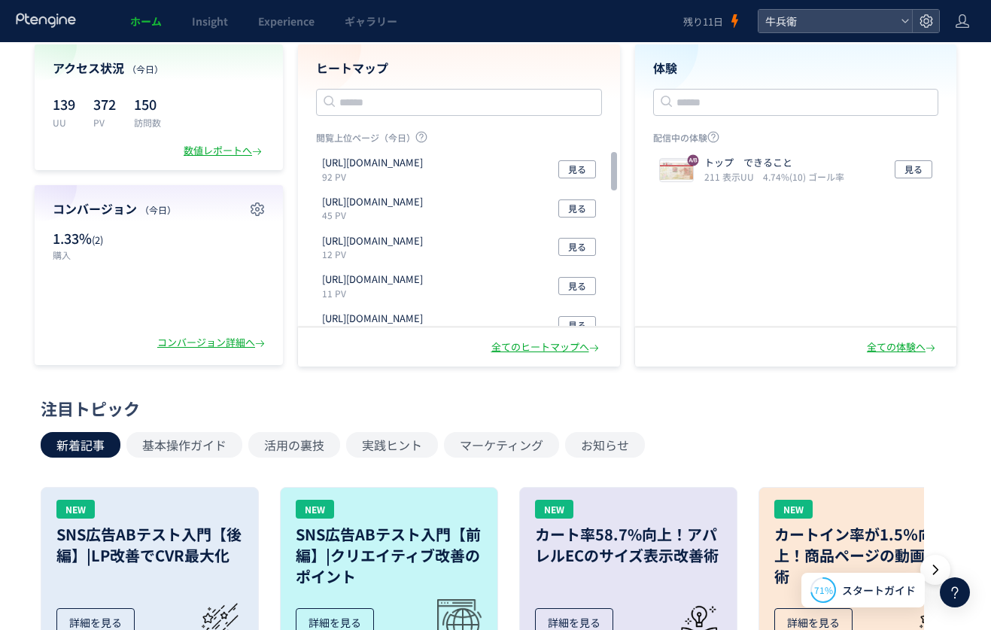
scroll to position [61, 0]
